Goal: Feedback & Contribution: Leave review/rating

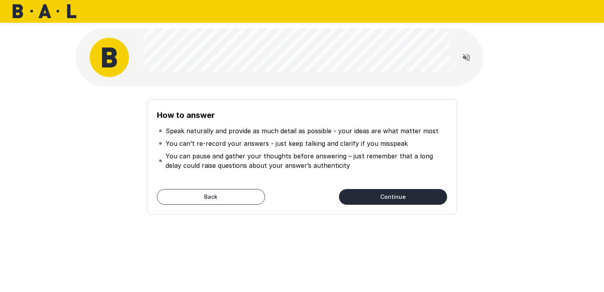
click at [394, 190] on button "Continue" at bounding box center [393, 197] width 108 height 16
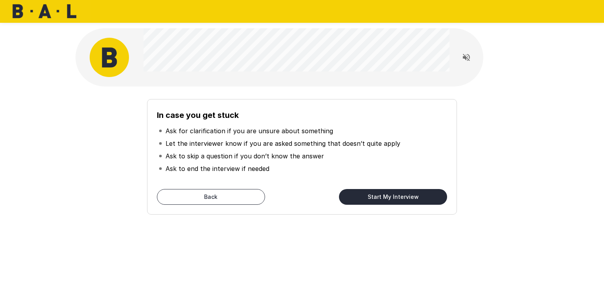
click at [394, 190] on button "Start My Interview" at bounding box center [393, 197] width 108 height 16
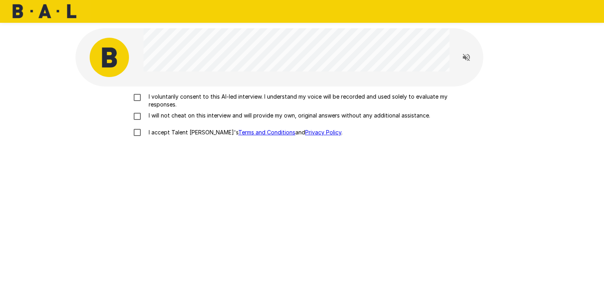
click at [200, 102] on p "I voluntarily consent to this AI-led interview. I understand my voice will be r…" at bounding box center [311, 101] width 330 height 16
click at [201, 115] on p "I will not cheat on this interview and will provide my own, original answers wi…" at bounding box center [288, 116] width 285 height 8
click at [191, 131] on p "I accept Talent Llama's Terms and Conditions and Privacy Policy ." at bounding box center [244, 133] width 197 height 8
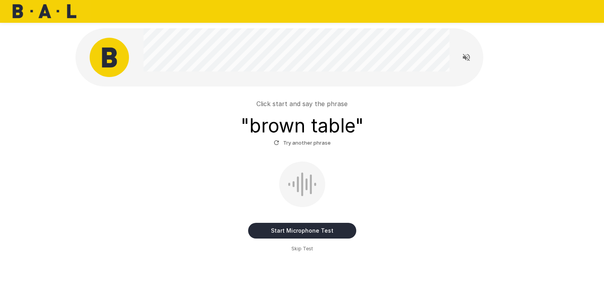
click at [288, 225] on button "Start Microphone Test" at bounding box center [302, 231] width 108 height 16
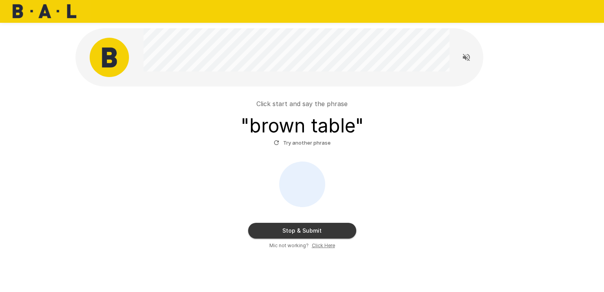
click at [288, 225] on button "Stop & Submit" at bounding box center [302, 231] width 108 height 16
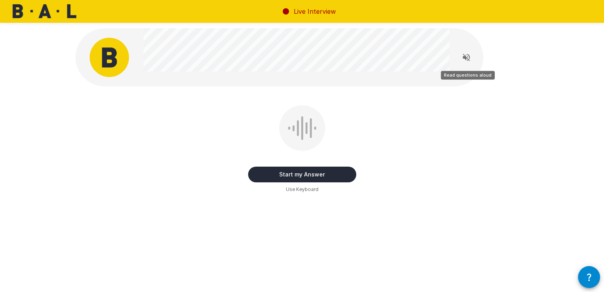
click at [467, 58] on icon "Read questions aloud" at bounding box center [466, 57] width 7 height 7
click at [334, 176] on button "Start my Answer" at bounding box center [302, 175] width 108 height 16
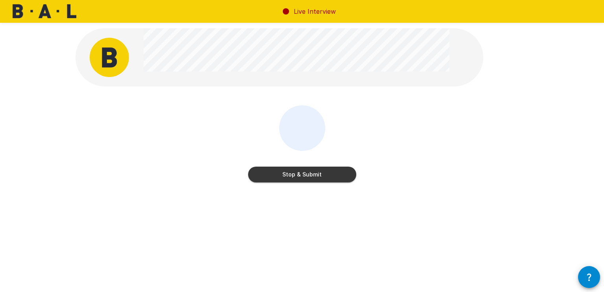
click at [334, 176] on button "Stop & Submit" at bounding box center [302, 175] width 108 height 16
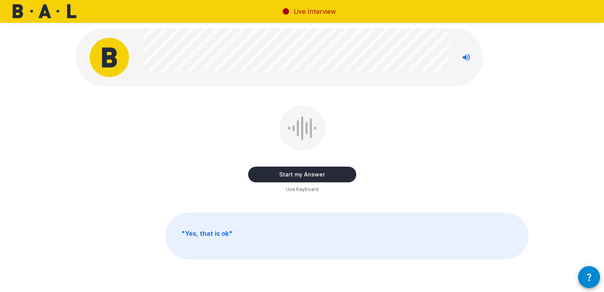
click at [314, 191] on span "Use Keyboard" at bounding box center [302, 190] width 33 height 8
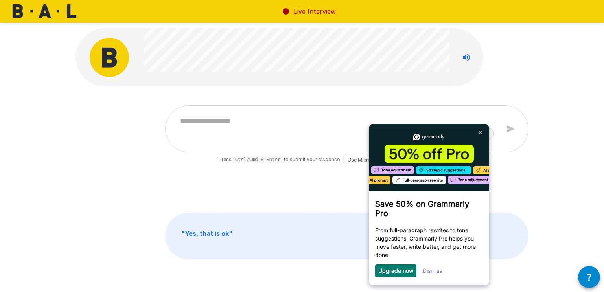
click at [244, 177] on div "* Press Ctrl/Cmd + Enter to submit your response | Use Microphone" at bounding box center [302, 149] width 453 height 89
click at [480, 134] on link at bounding box center [481, 132] width 13 height 13
type textarea "*"
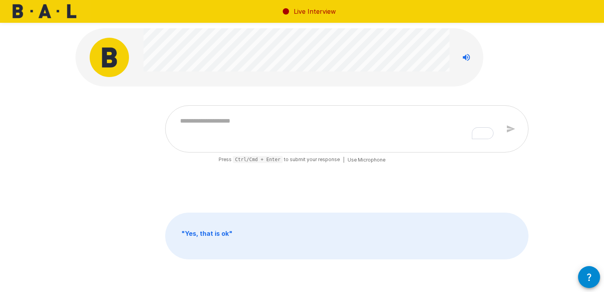
click at [363, 159] on span "Use Microphone" at bounding box center [367, 160] width 38 height 8
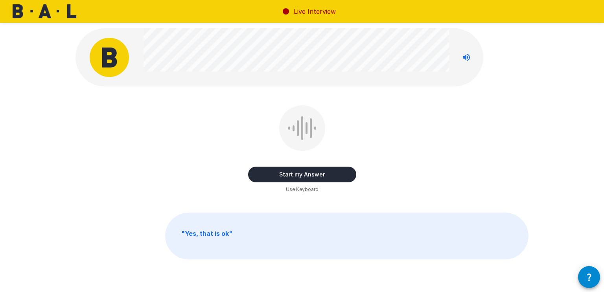
click at [300, 174] on button "Start my Answer" at bounding box center [302, 175] width 108 height 16
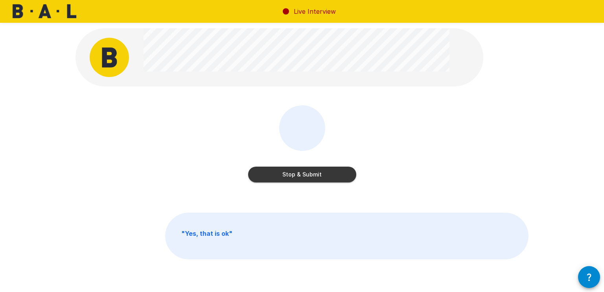
click at [300, 174] on button "Stop & Submit" at bounding box center [302, 175] width 108 height 16
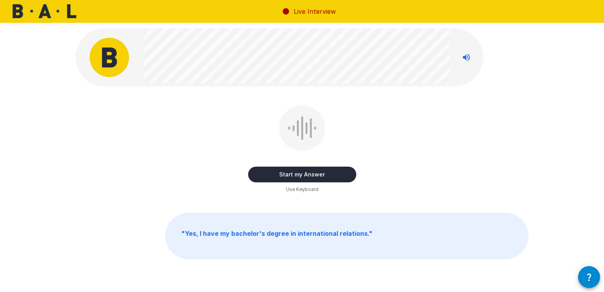
click at [320, 172] on button "Start my Answer" at bounding box center [302, 175] width 108 height 16
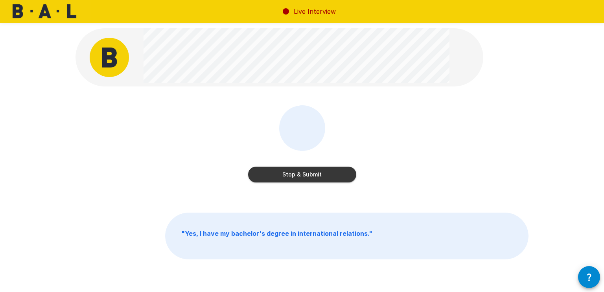
click at [320, 172] on button "Stop & Submit" at bounding box center [302, 175] width 108 height 16
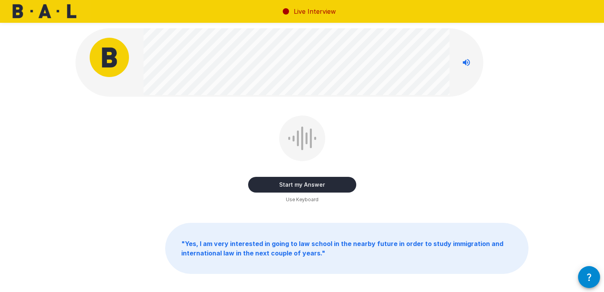
scroll to position [0, 0]
click at [335, 184] on button "Start my Answer" at bounding box center [302, 185] width 108 height 16
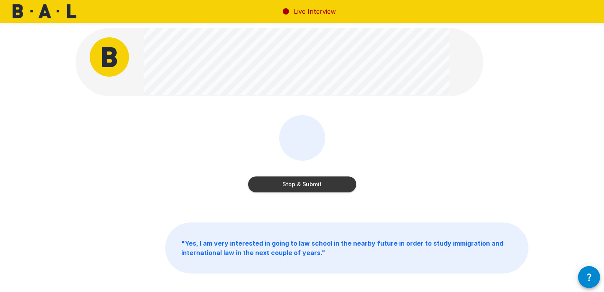
click at [335, 184] on button "Stop & Submit" at bounding box center [302, 185] width 108 height 16
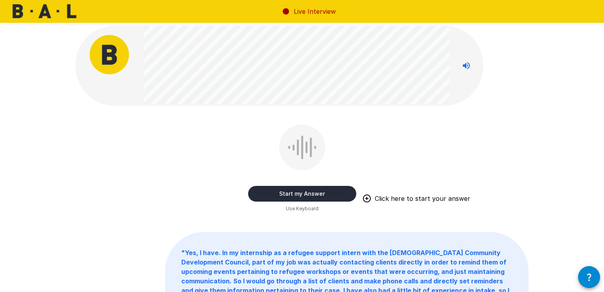
scroll to position [2, 0]
click at [269, 193] on button "Start my Answer" at bounding box center [302, 195] width 108 height 16
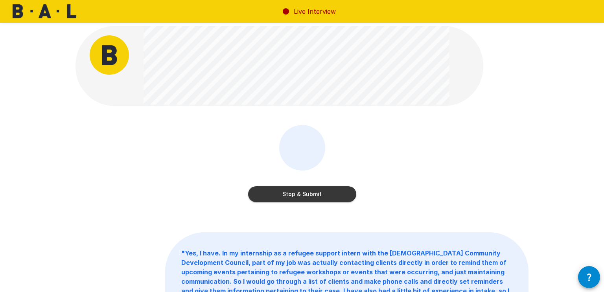
click at [292, 196] on button "Stop & Submit" at bounding box center [302, 195] width 108 height 16
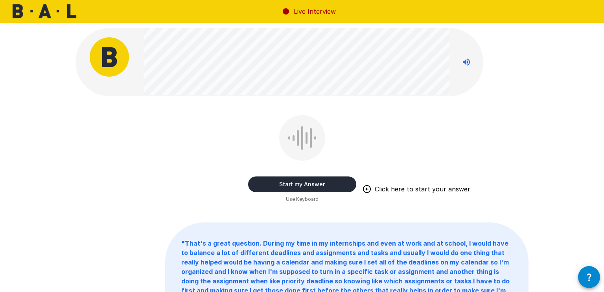
scroll to position [0, 0]
click at [337, 179] on button "Start my Answer" at bounding box center [302, 185] width 108 height 16
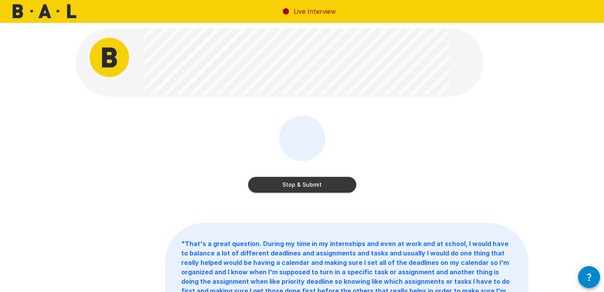
click at [337, 179] on button "Stop & Submit" at bounding box center [302, 185] width 108 height 16
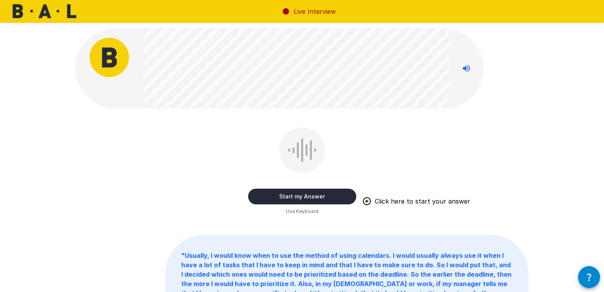
scroll to position [0, 0]
click at [334, 192] on button "Start my Answer" at bounding box center [302, 197] width 108 height 16
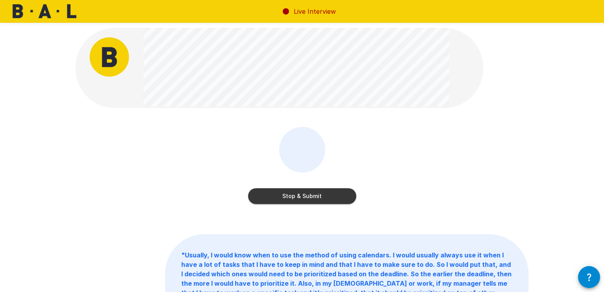
click at [334, 192] on button "Stop & Submit" at bounding box center [302, 197] width 108 height 16
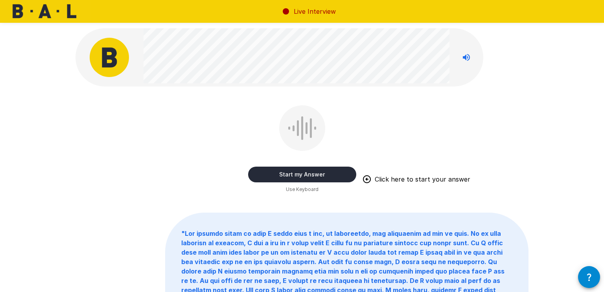
scroll to position [0, 0]
click at [314, 174] on button "Start my Answer" at bounding box center [302, 175] width 108 height 16
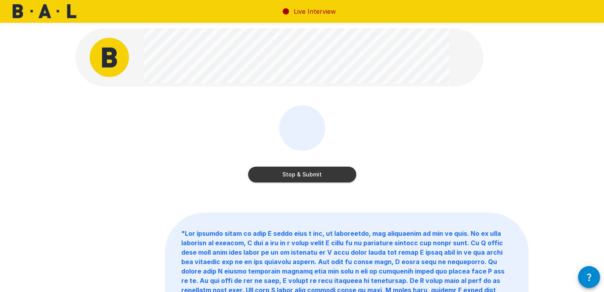
click at [314, 174] on button "Stop & Submit" at bounding box center [302, 175] width 108 height 16
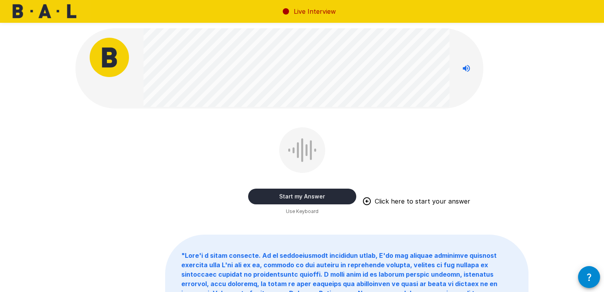
click at [313, 194] on button "Start my Answer" at bounding box center [302, 197] width 108 height 16
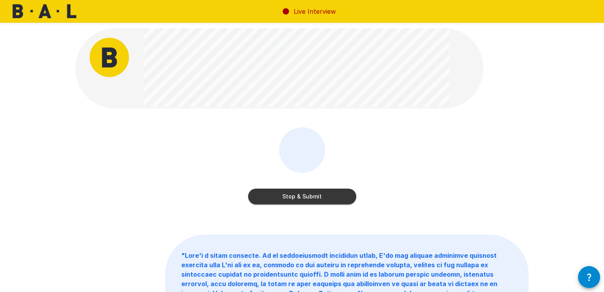
click at [339, 192] on button "Stop & Submit" at bounding box center [302, 197] width 108 height 16
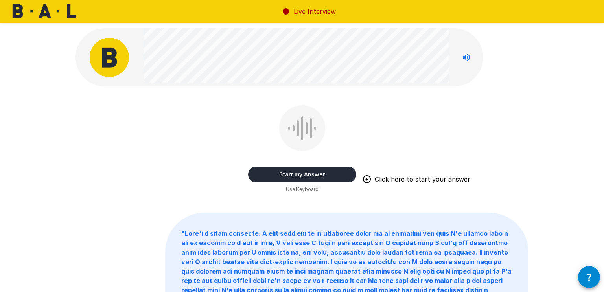
scroll to position [1, 0]
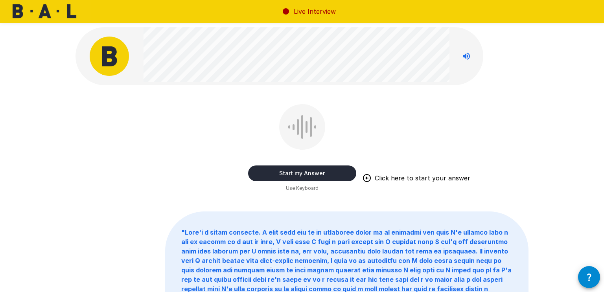
click at [321, 171] on button "Start my Answer" at bounding box center [302, 174] width 108 height 16
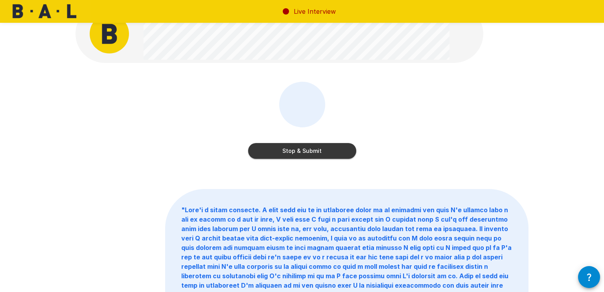
scroll to position [0, 0]
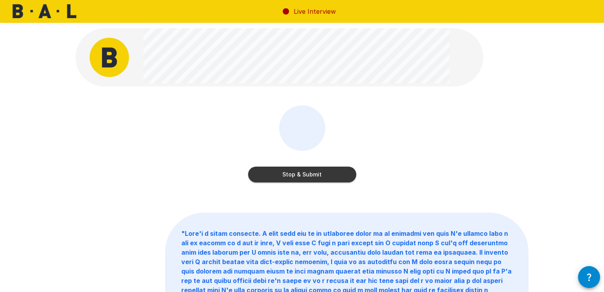
click at [322, 172] on button "Stop & Submit" at bounding box center [302, 175] width 108 height 16
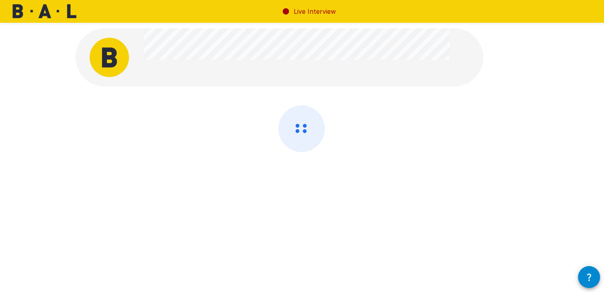
click at [300, 129] on icon at bounding box center [298, 131] width 4 height 4
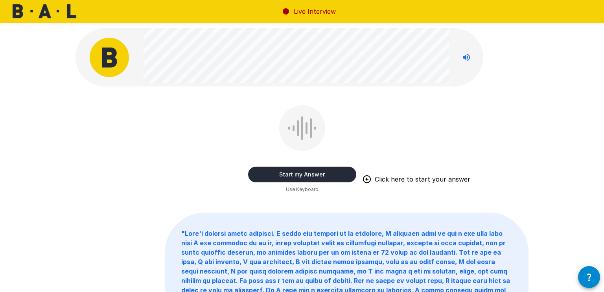
scroll to position [0, 0]
click at [343, 169] on button "Start my Answer" at bounding box center [302, 174] width 108 height 16
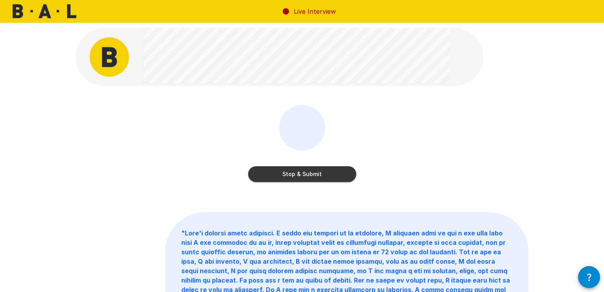
click at [343, 169] on button "Stop & Submit" at bounding box center [302, 174] width 108 height 16
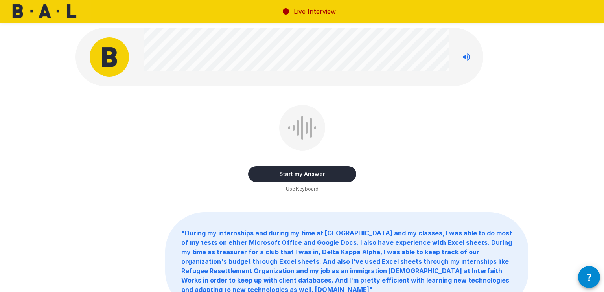
scroll to position [0, 0]
click at [330, 176] on button "Start my Answer" at bounding box center [302, 175] width 108 height 16
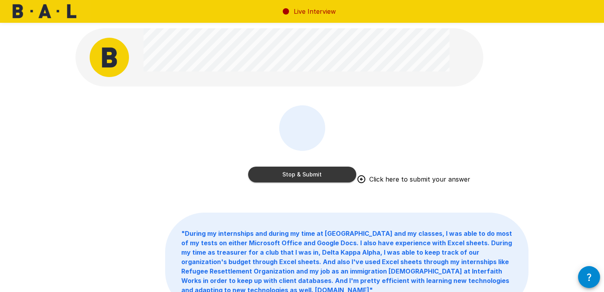
click at [315, 177] on button "Stop & Submit" at bounding box center [302, 175] width 108 height 16
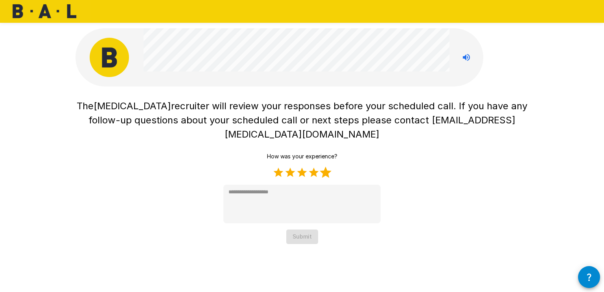
click at [325, 167] on label "5 Stars" at bounding box center [326, 173] width 12 height 12
type textarea "*"
click at [312, 230] on button "Submit" at bounding box center [302, 237] width 32 height 15
